Goal: Information Seeking & Learning: Learn about a topic

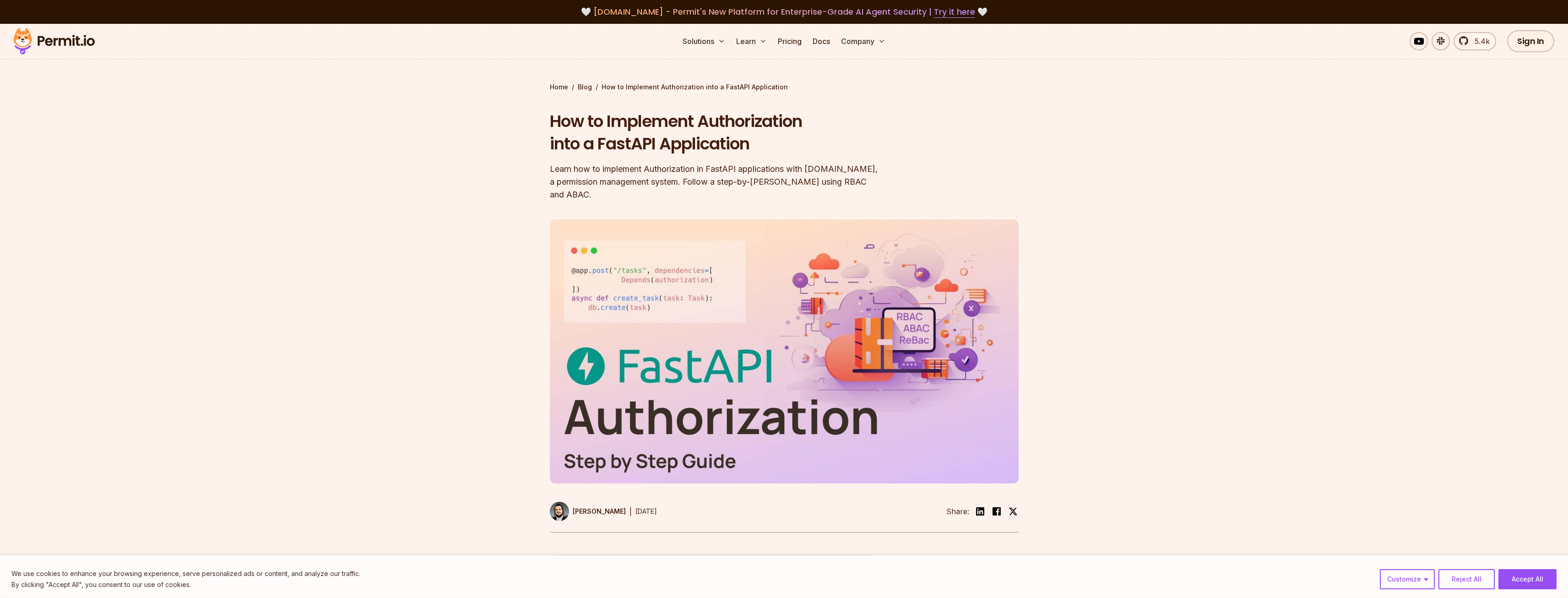
click at [585, 507] on p "[PERSON_NAME]" at bounding box center [599, 511] width 53 height 9
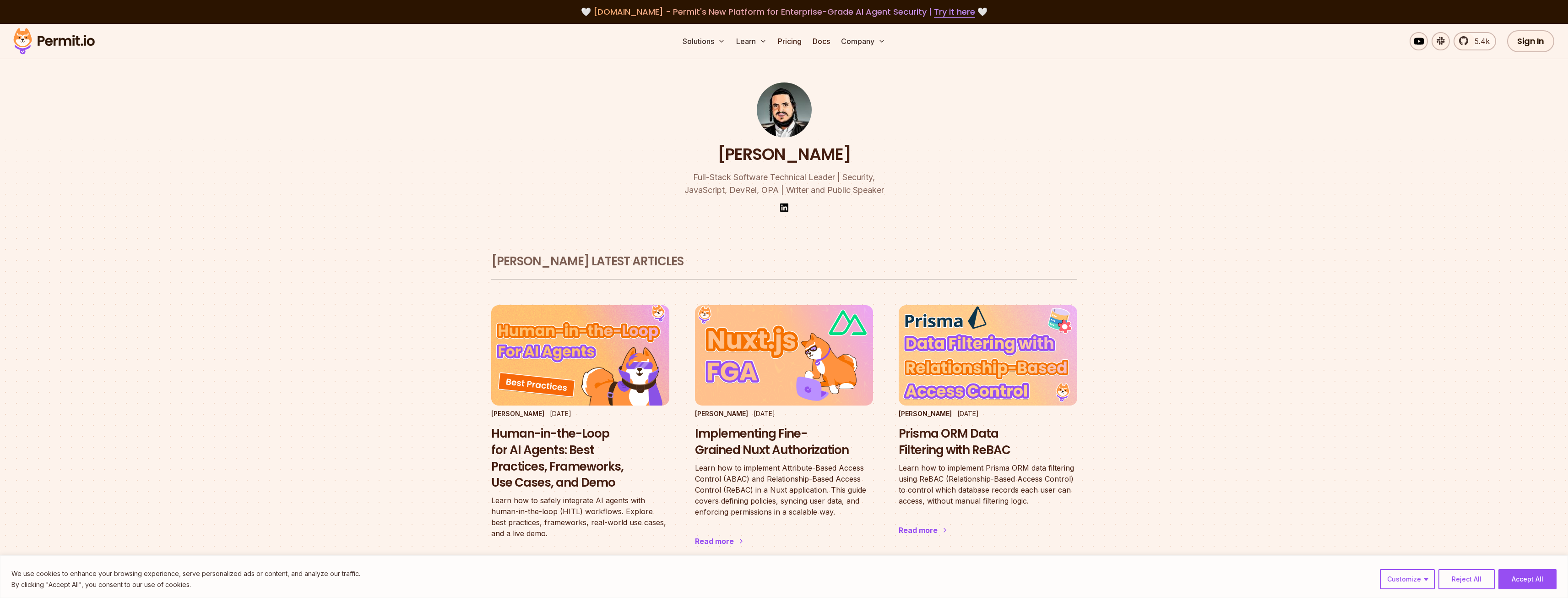
click at [773, 104] on img at bounding box center [784, 109] width 55 height 55
click at [792, 102] on img at bounding box center [784, 109] width 55 height 55
click at [795, 39] on link "Pricing" at bounding box center [789, 41] width 31 height 19
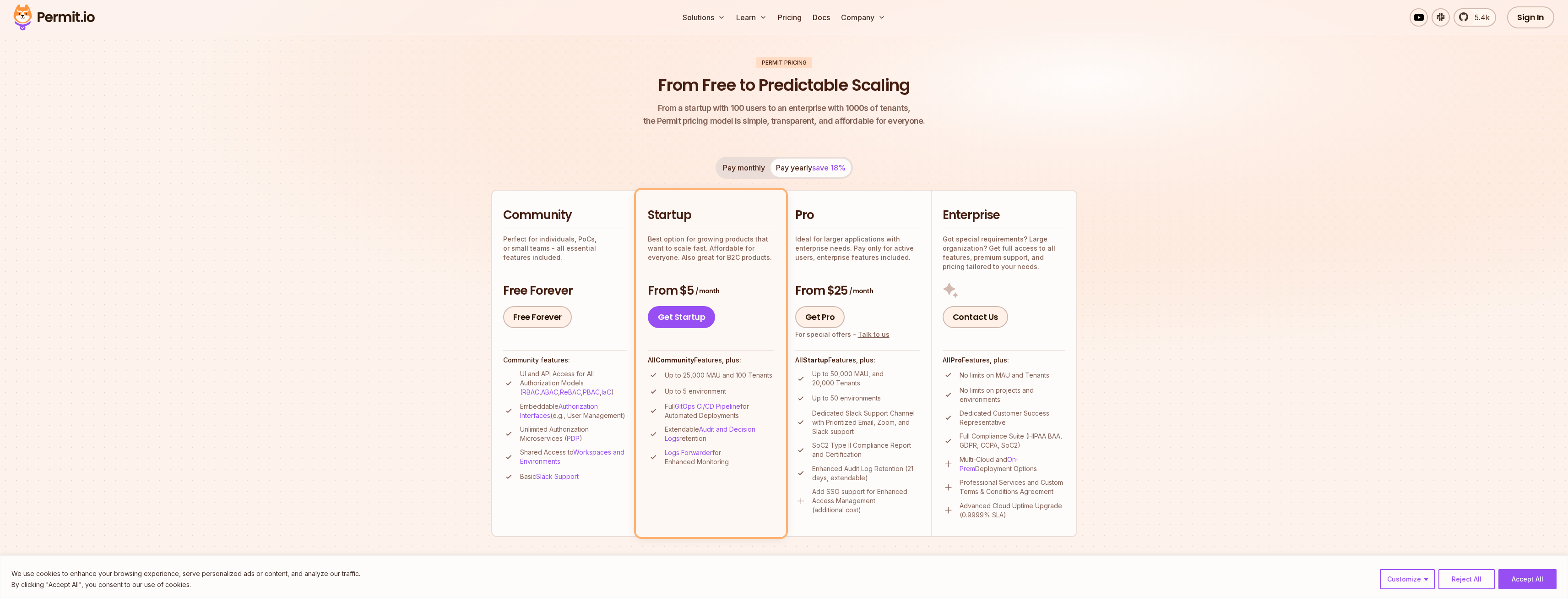
scroll to position [45, 0]
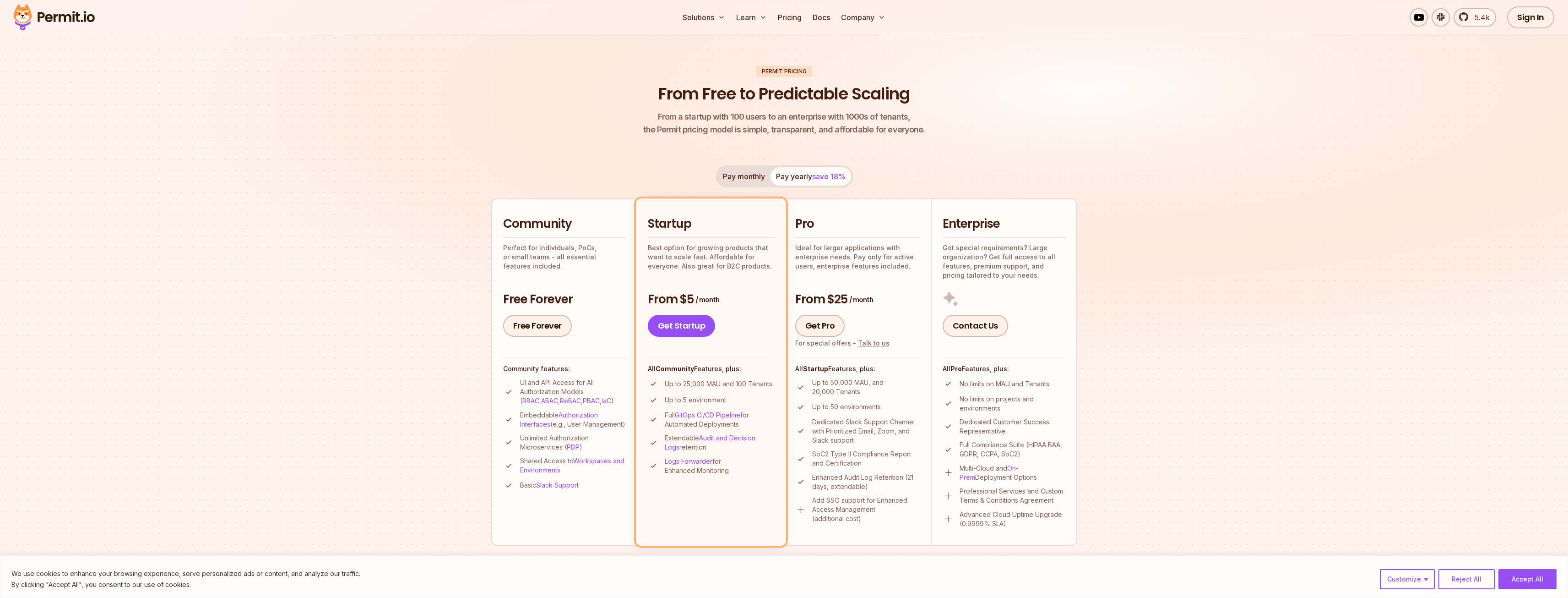
click at [303, 368] on img at bounding box center [784, 187] width 1568 height 419
